Goal: Task Accomplishment & Management: Manage account settings

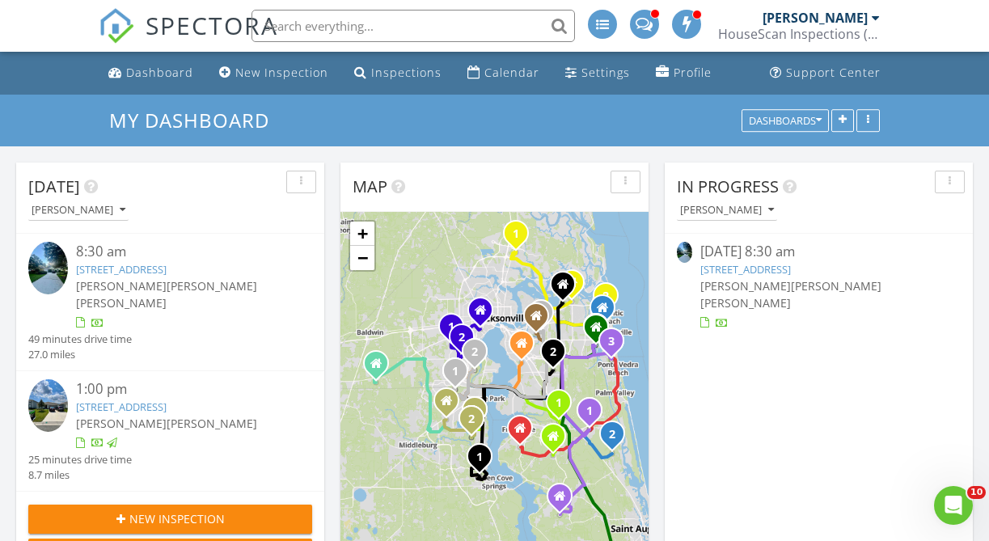
click at [167, 275] on link "573 Golden Links Dr, Orange Park, FL 32073" at bounding box center [121, 269] width 91 height 15
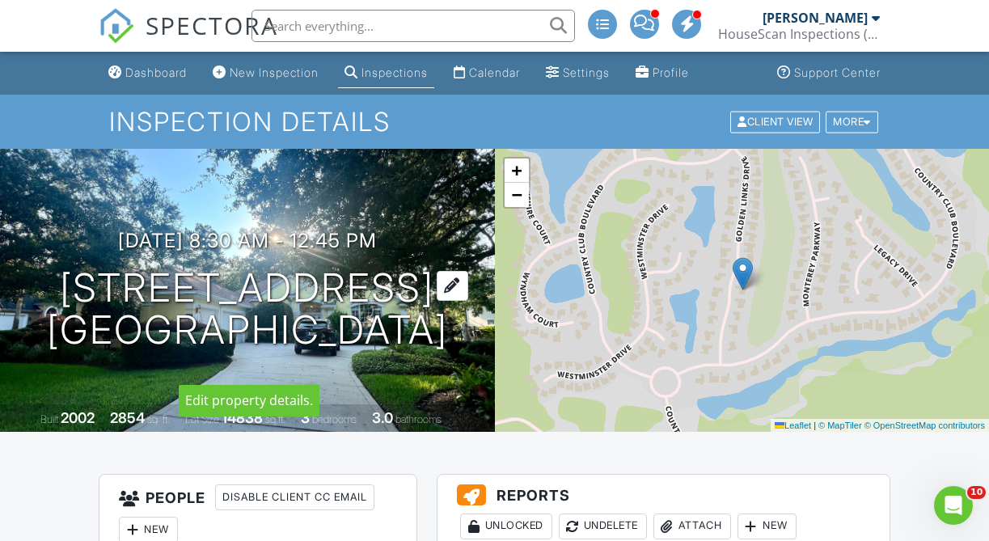
click at [118, 269] on h1 "573 Golden Links Dr Orange Park, FL 32073" at bounding box center [247, 310] width 401 height 86
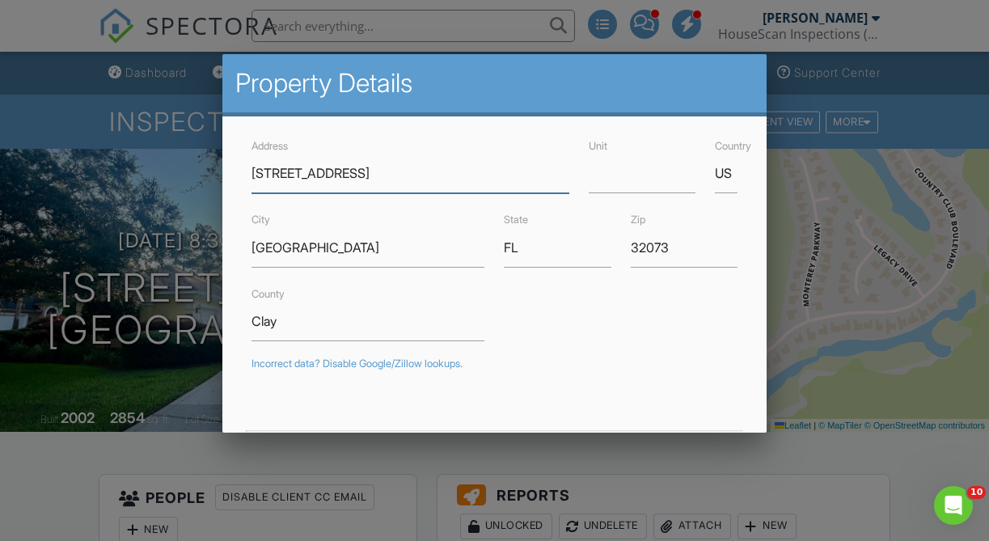
drag, startPoint x: 398, startPoint y: 175, endPoint x: 343, endPoint y: 169, distance: 55.3
click at [382, 176] on input "[STREET_ADDRESS]" at bounding box center [409, 174] width 317 height 40
drag, startPoint x: 382, startPoint y: 176, endPoint x: 234, endPoint y: 180, distance: 147.2
click at [234, 180] on div "Address 573 Golden Links Dr Unit Country US City Orange Park State FL Zip 32073…" at bounding box center [494, 489] width 544 height 746
click at [67, 428] on div at bounding box center [494, 257] width 989 height 676
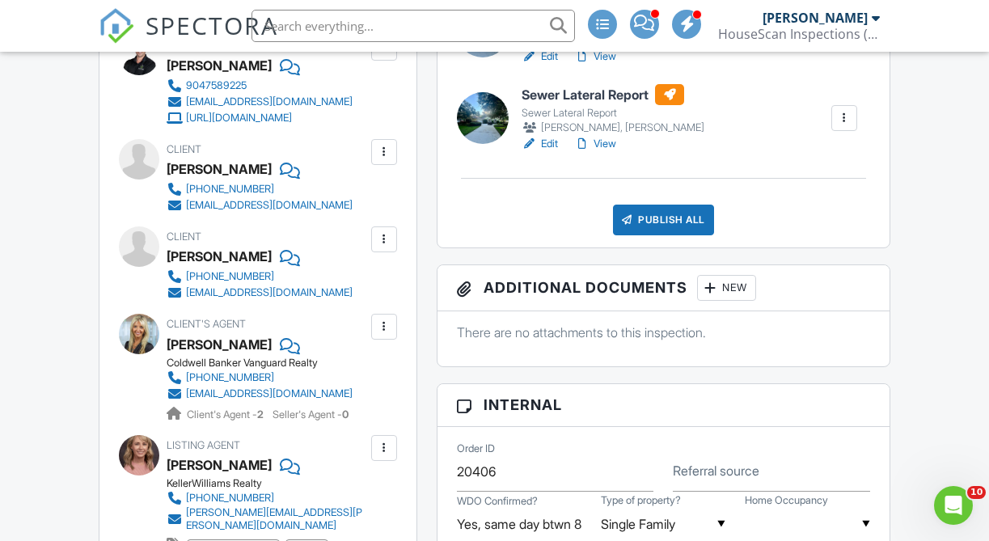
scroll to position [760, 0]
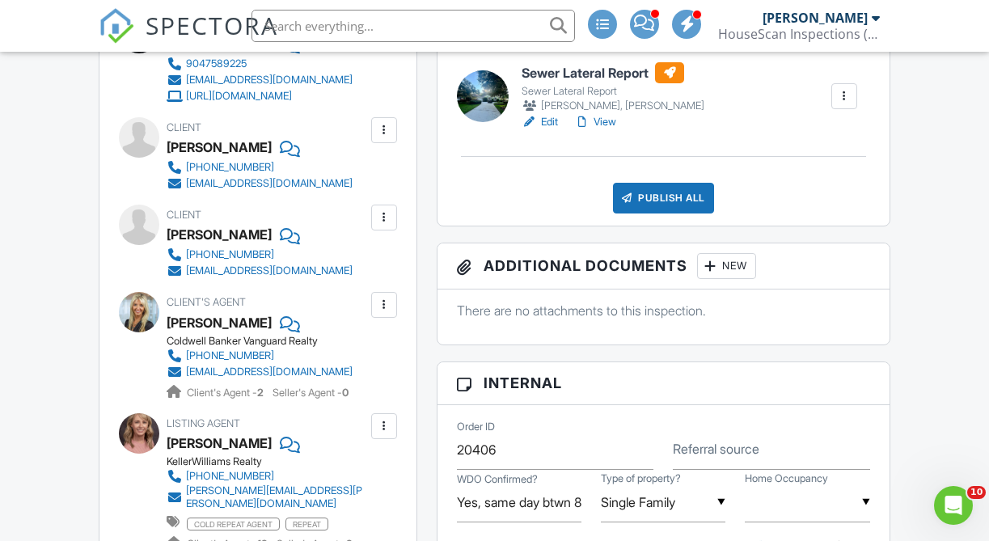
click at [611, 114] on link "View" at bounding box center [595, 122] width 42 height 16
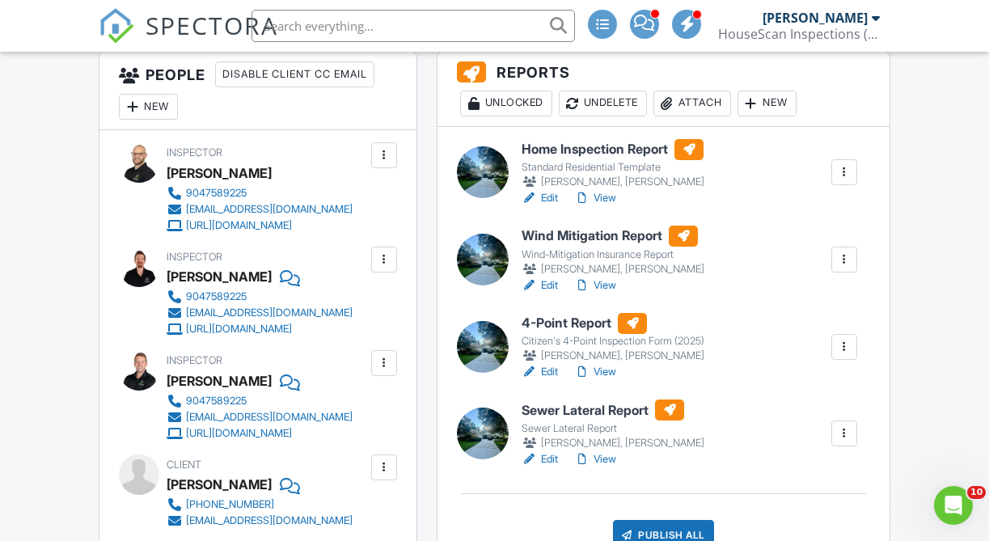
scroll to position [430, 0]
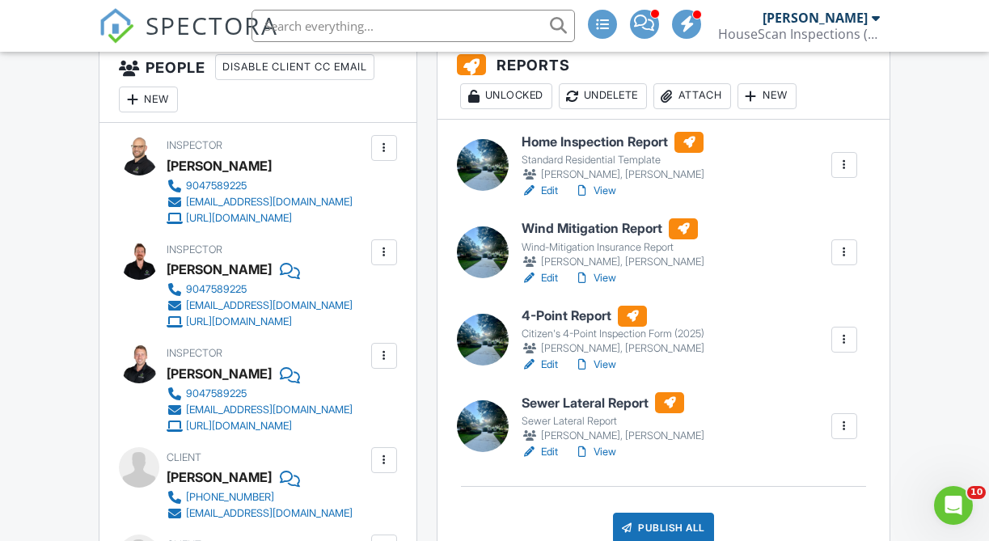
click at [546, 452] on link "Edit" at bounding box center [539, 452] width 36 height 16
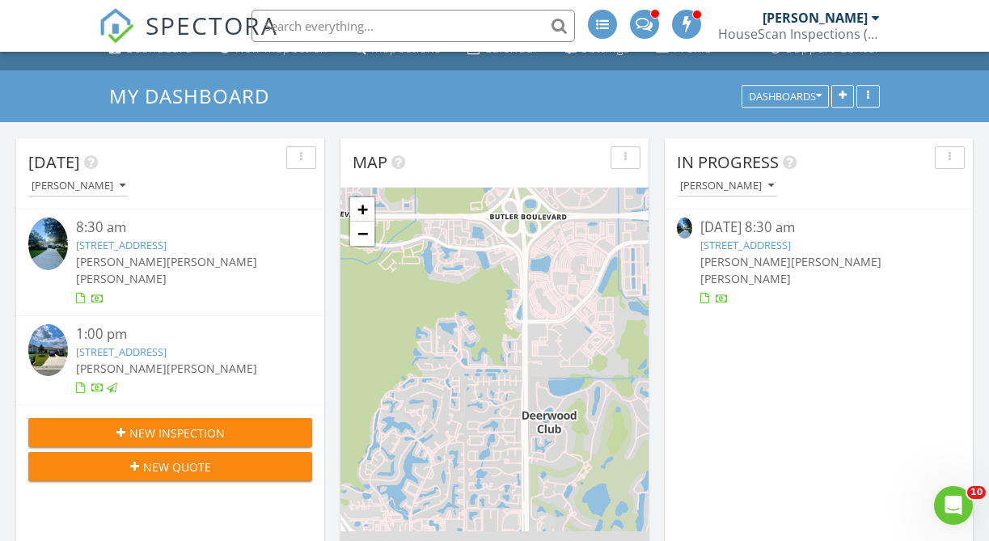
scroll to position [25, 0]
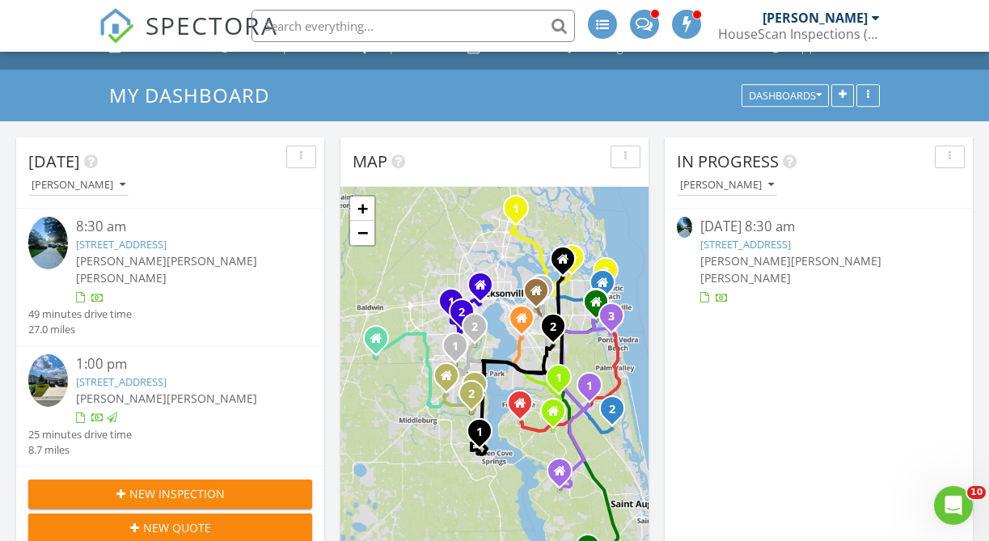
click at [150, 249] on link "573 Golden Links Dr, Orange Park, FL 32073" at bounding box center [121, 244] width 91 height 15
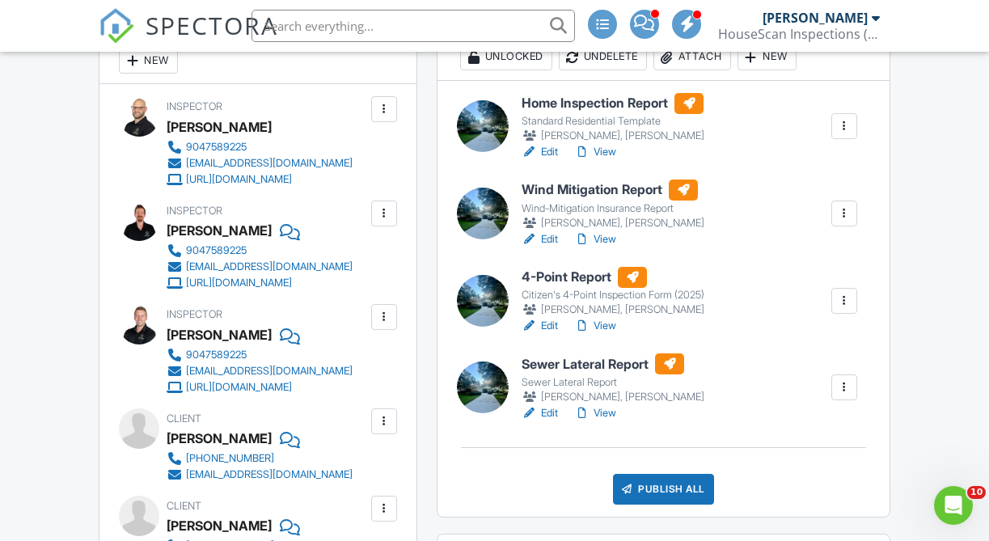
click at [597, 409] on link "View" at bounding box center [595, 413] width 42 height 16
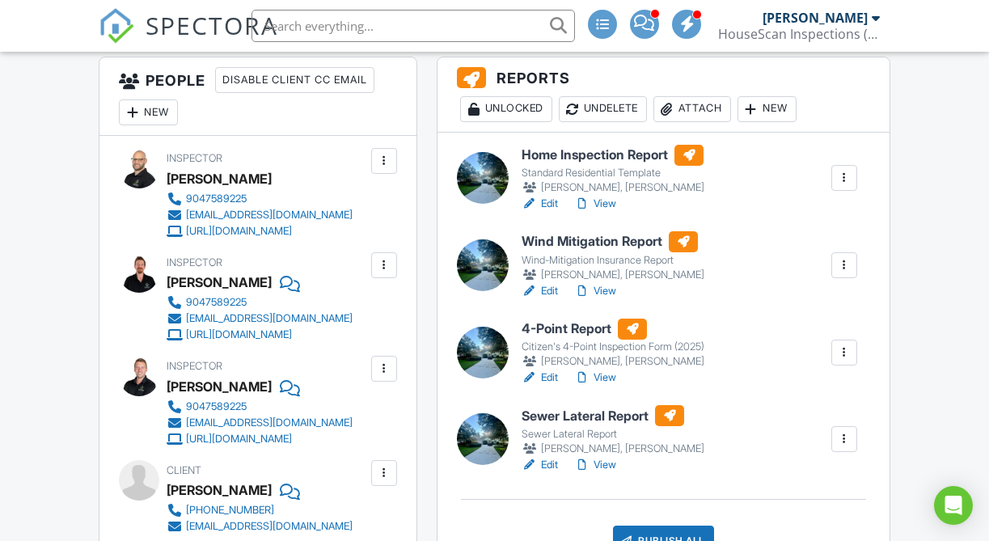
click at [610, 380] on link "View" at bounding box center [595, 377] width 42 height 16
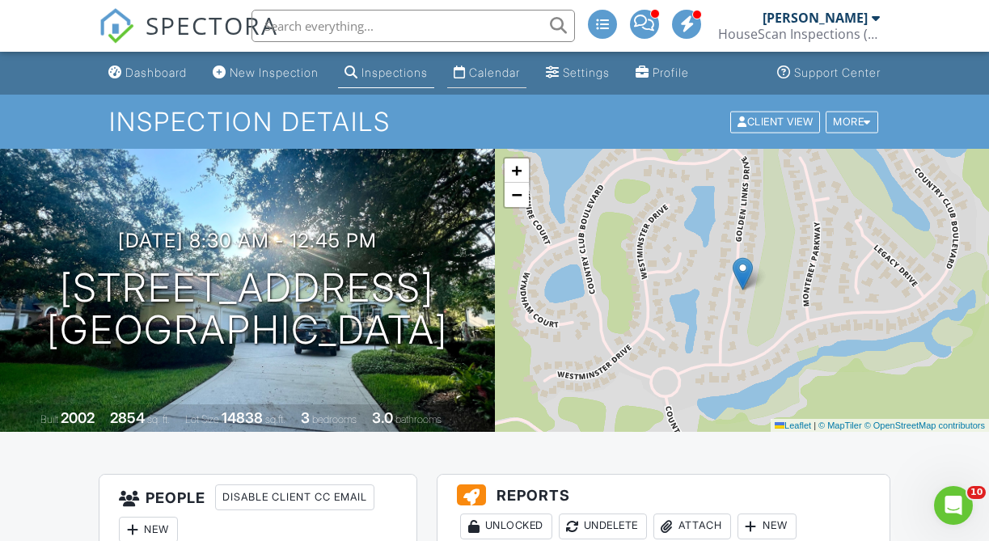
click at [508, 76] on div "Calendar" at bounding box center [494, 72] width 51 height 14
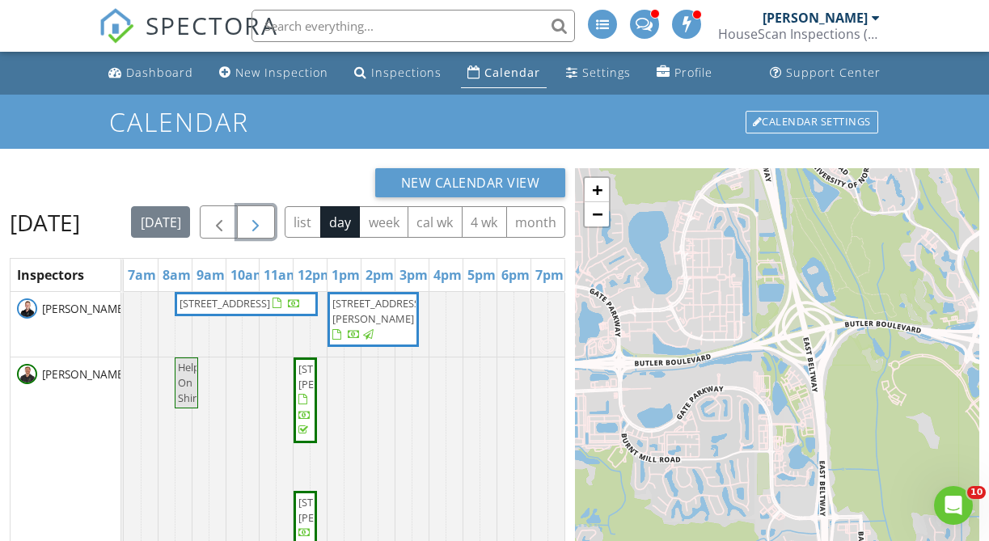
click at [265, 226] on span "button" at bounding box center [255, 222] width 19 height 19
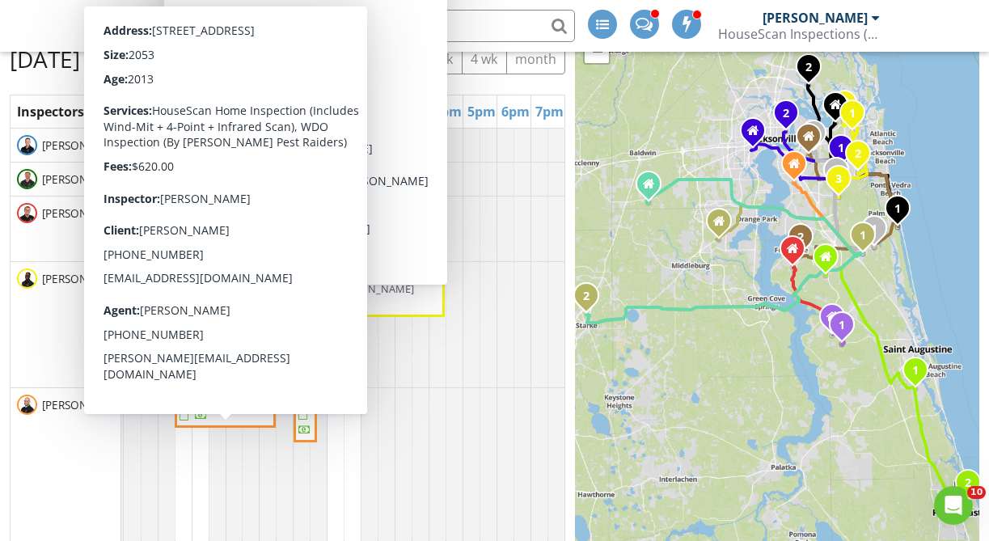
scroll to position [162, 0]
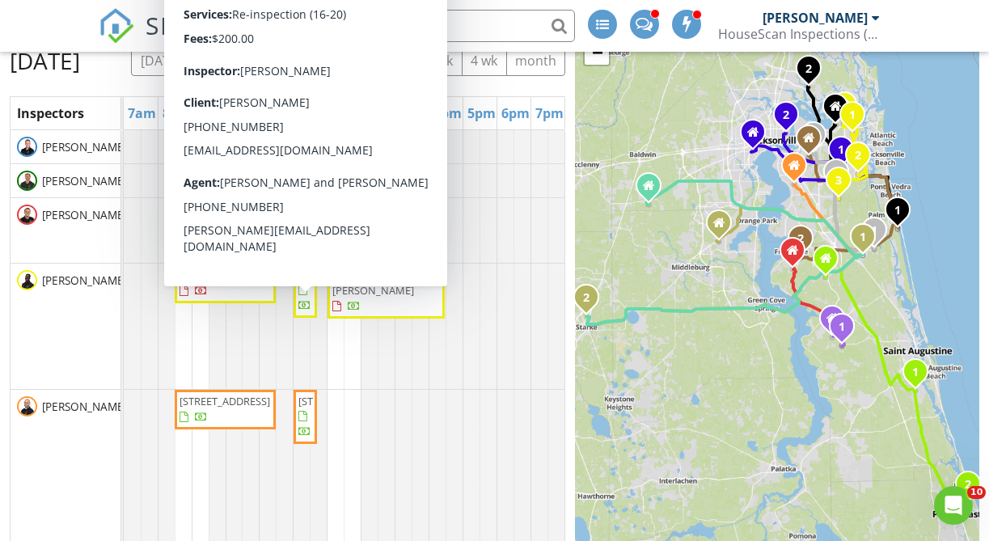
click at [124, 366] on div at bounding box center [124, 326] width 0 height 125
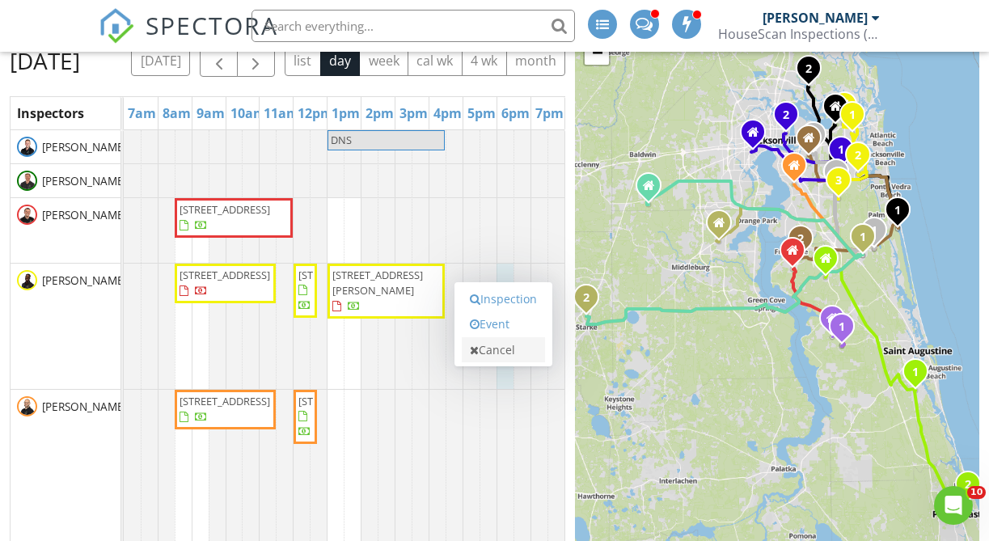
click at [510, 344] on link "Cancel" at bounding box center [503, 350] width 83 height 26
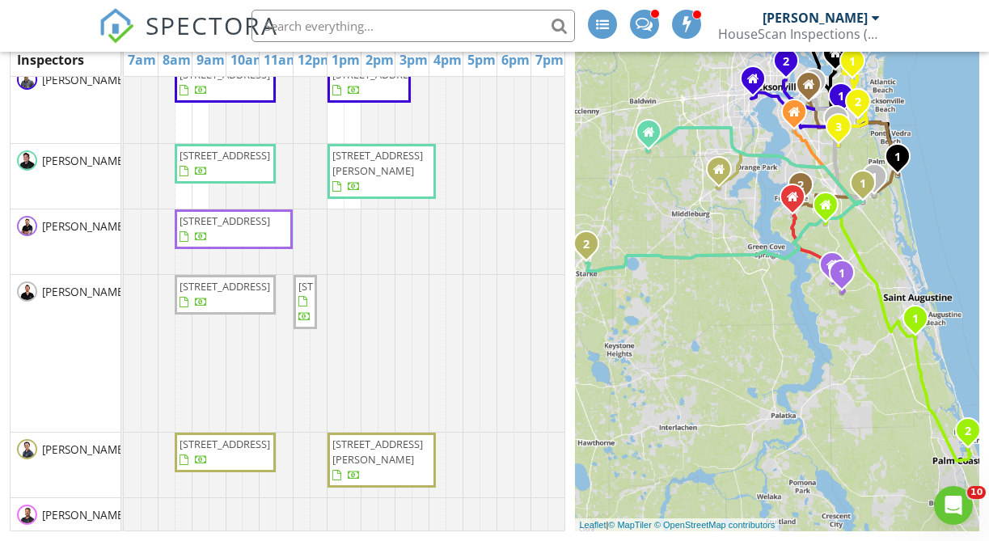
scroll to position [498, 0]
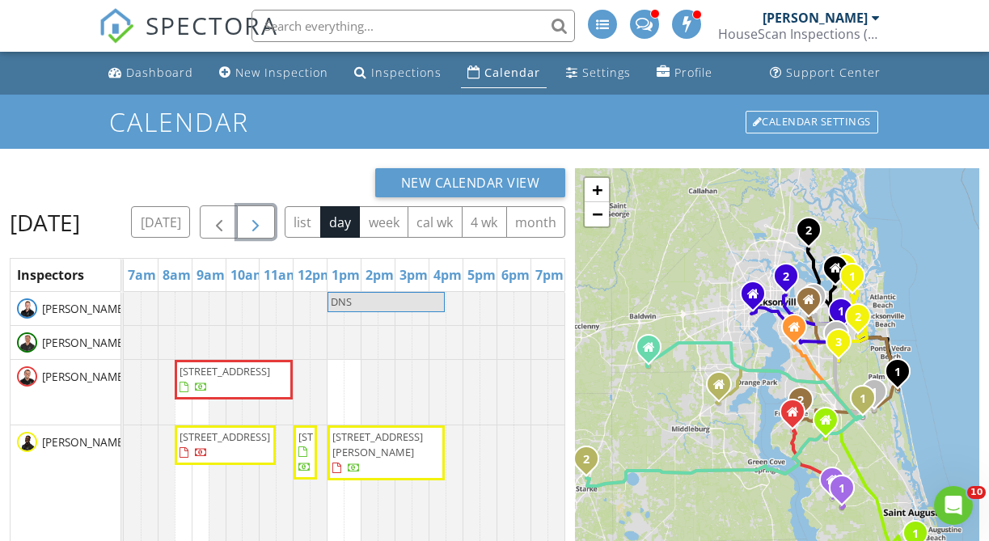
click at [265, 222] on span "button" at bounding box center [255, 222] width 19 height 19
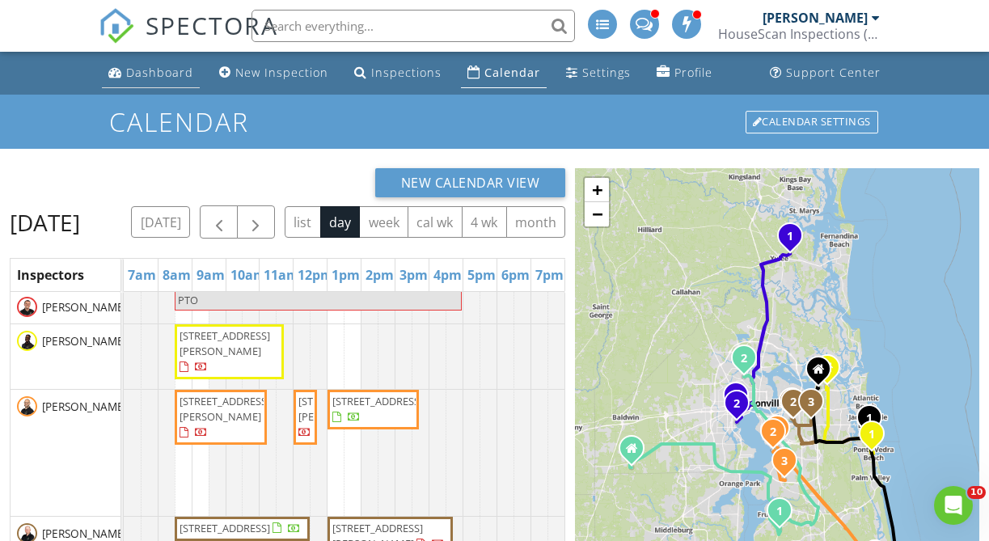
click at [150, 74] on div "Dashboard" at bounding box center [159, 72] width 67 height 15
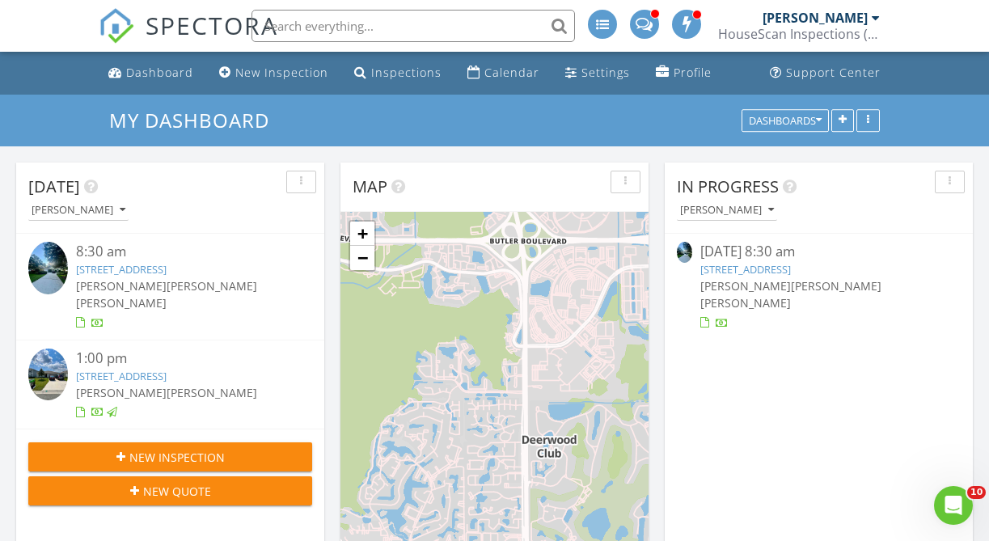
scroll to position [44, 0]
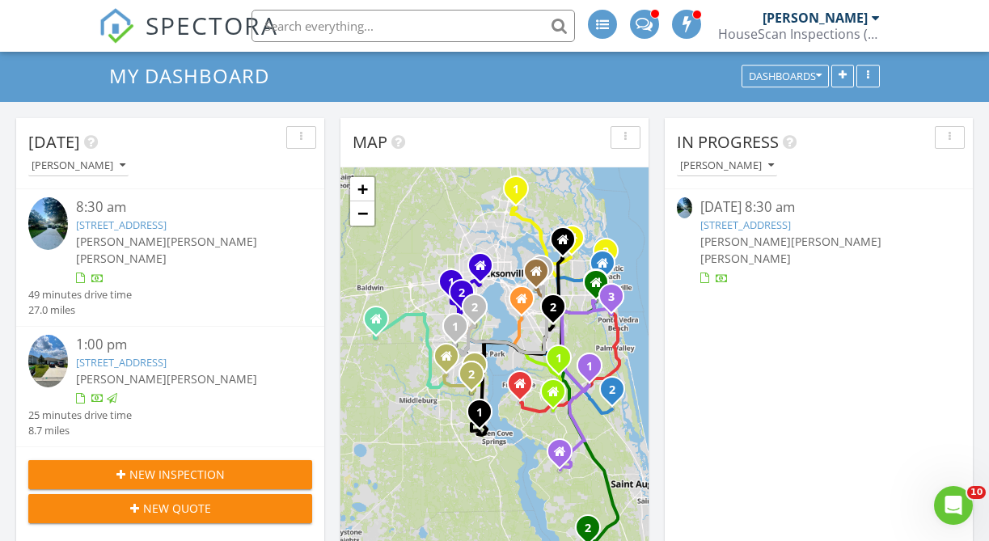
click at [190, 234] on span "[PERSON_NAME]" at bounding box center [212, 241] width 91 height 15
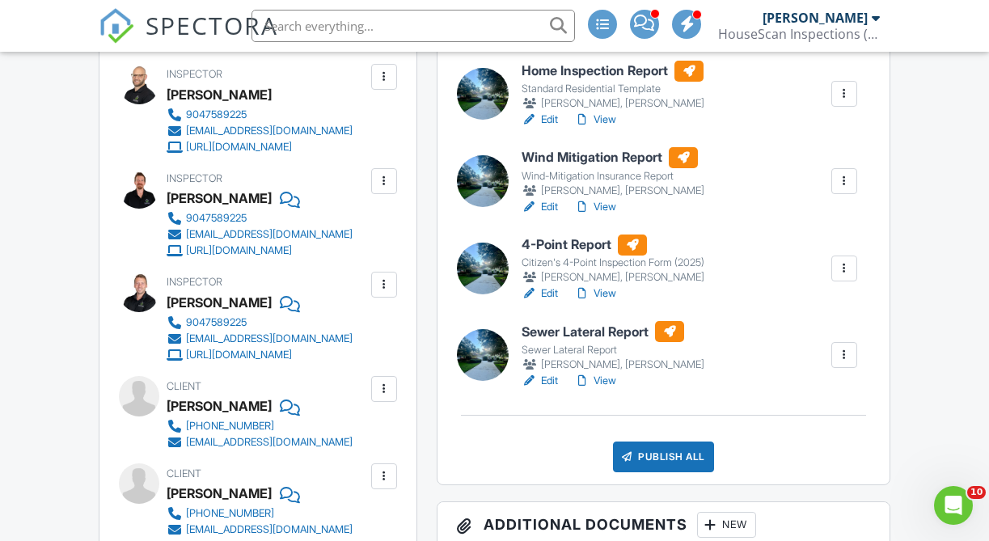
click at [651, 445] on div "Publish All" at bounding box center [663, 456] width 101 height 31
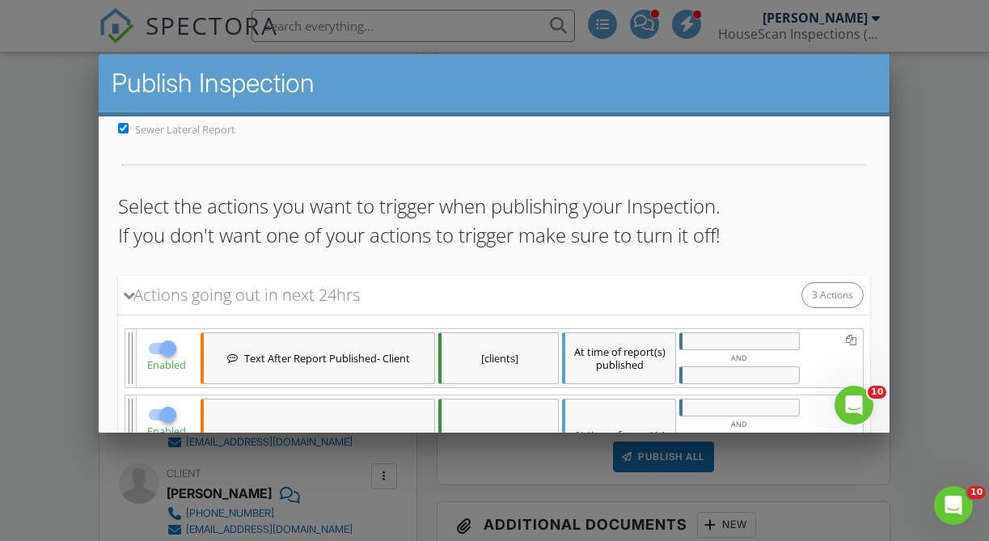
scroll to position [452, 0]
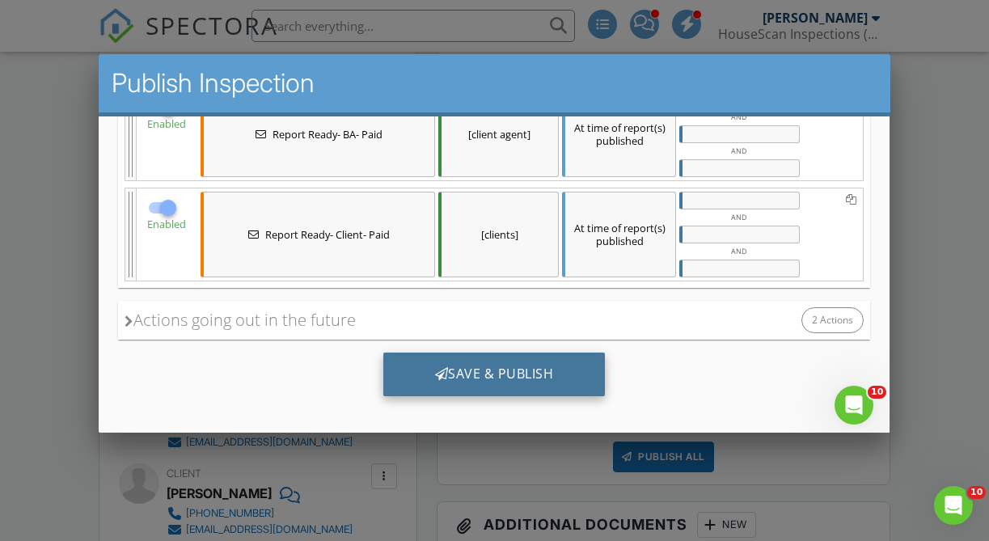
click at [510, 377] on div "Save & Publish" at bounding box center [494, 374] width 222 height 44
